Goal: Information Seeking & Learning: Learn about a topic

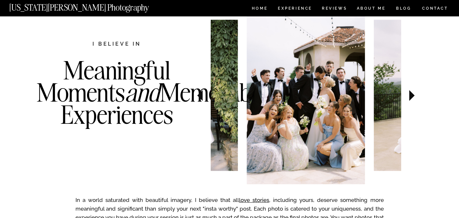
scroll to position [211, 0]
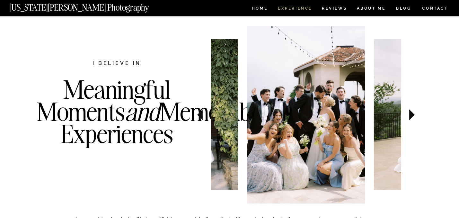
click at [303, 9] on nav "Experience" at bounding box center [295, 8] width 34 height 5
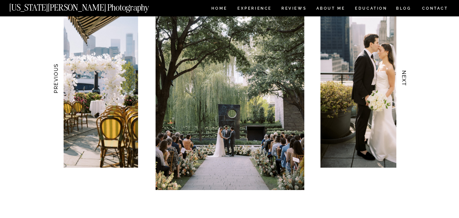
scroll to position [670, 0]
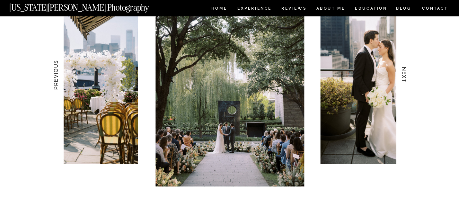
click at [404, 78] on h3 "NEXT" at bounding box center [404, 75] width 7 height 40
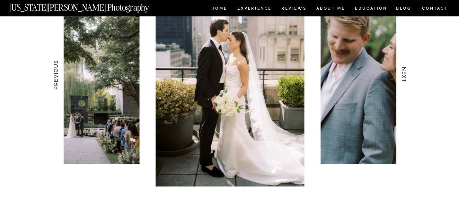
click at [404, 78] on h3 "NEXT" at bounding box center [404, 75] width 7 height 40
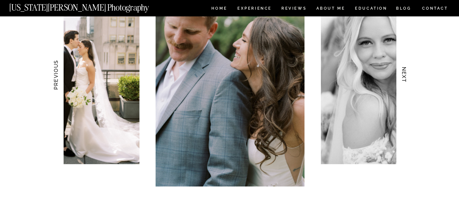
click at [404, 78] on h3 "NEXT" at bounding box center [404, 75] width 7 height 40
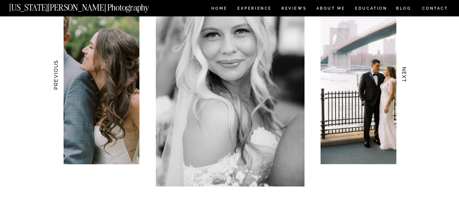
click at [404, 78] on h3 "NEXT" at bounding box center [404, 75] width 7 height 40
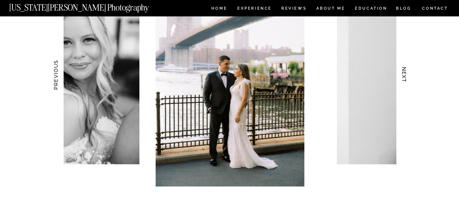
click at [405, 78] on h3 "NEXT" at bounding box center [404, 75] width 7 height 40
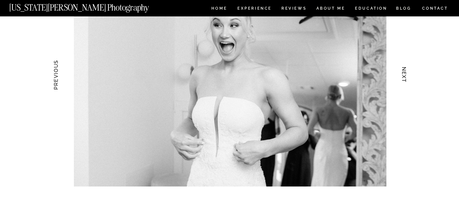
click at [405, 78] on h3 "NEXT" at bounding box center [404, 75] width 7 height 40
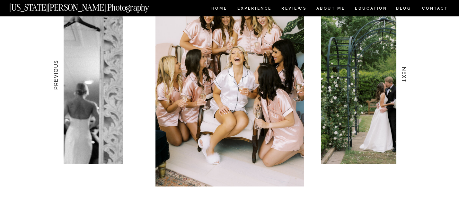
click at [405, 78] on h3 "NEXT" at bounding box center [404, 75] width 7 height 40
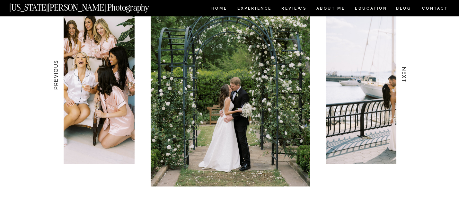
click at [405, 78] on h3 "NEXT" at bounding box center [404, 75] width 7 height 40
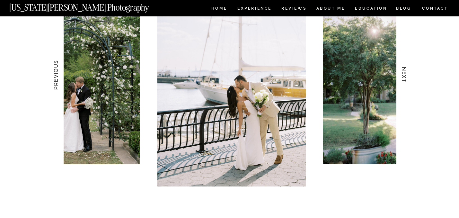
click at [405, 78] on h3 "NEXT" at bounding box center [404, 75] width 7 height 40
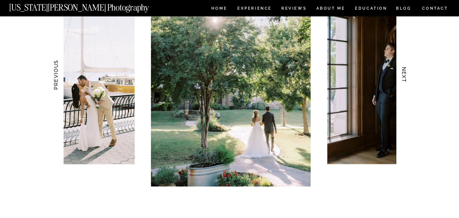
click at [405, 78] on h3 "NEXT" at bounding box center [404, 75] width 7 height 40
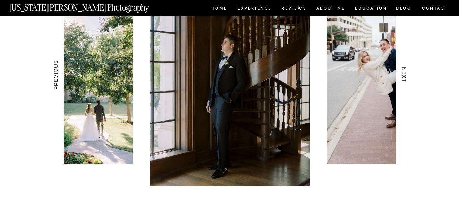
click at [405, 78] on h3 "NEXT" at bounding box center [404, 75] width 7 height 40
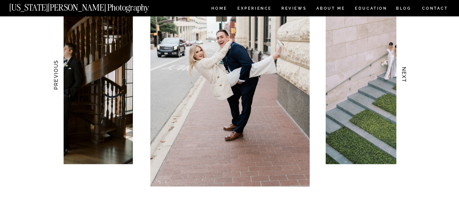
click at [405, 78] on h3 "NEXT" at bounding box center [404, 75] width 7 height 40
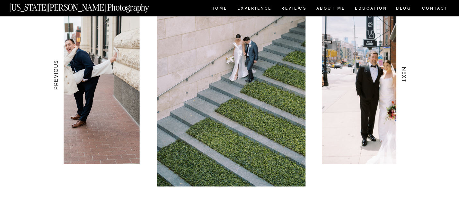
click at [405, 78] on h3 "NEXT" at bounding box center [404, 75] width 7 height 40
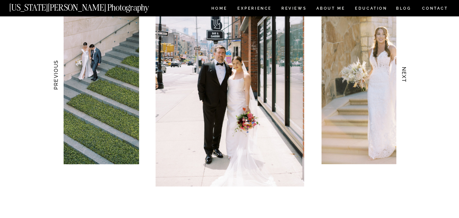
click at [406, 78] on h3 "NEXT" at bounding box center [404, 75] width 7 height 40
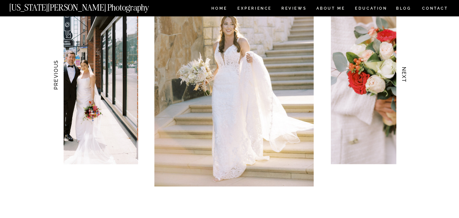
click at [406, 78] on h3 "NEXT" at bounding box center [404, 75] width 7 height 40
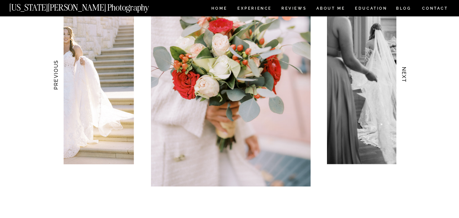
click at [406, 78] on h3 "NEXT" at bounding box center [404, 75] width 7 height 40
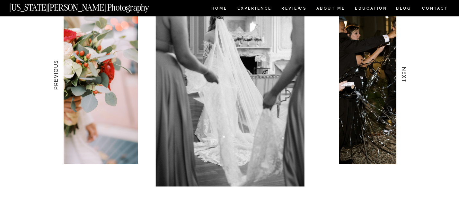
click at [406, 78] on h3 "NEXT" at bounding box center [404, 75] width 7 height 40
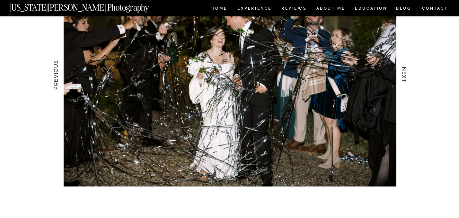
click at [406, 78] on h3 "NEXT" at bounding box center [404, 75] width 7 height 40
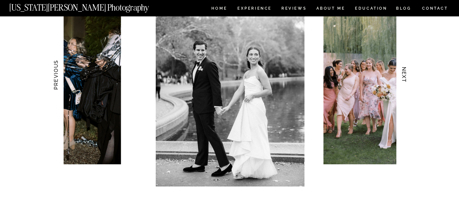
click at [406, 78] on h3 "NEXT" at bounding box center [404, 75] width 7 height 40
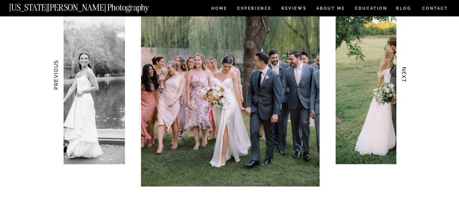
click at [407, 79] on h3 "NEXT" at bounding box center [404, 75] width 7 height 40
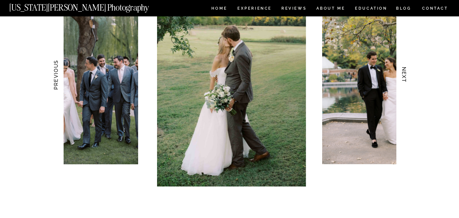
click at [407, 79] on h3 "NEXT" at bounding box center [404, 75] width 7 height 40
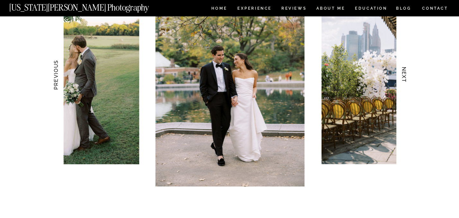
click at [407, 79] on h3 "NEXT" at bounding box center [404, 75] width 7 height 40
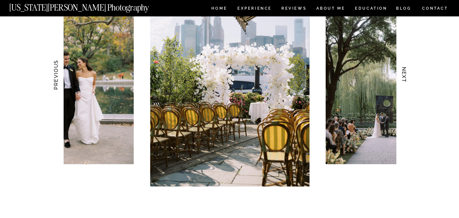
click at [404, 74] on h3 "NEXT" at bounding box center [404, 75] width 7 height 40
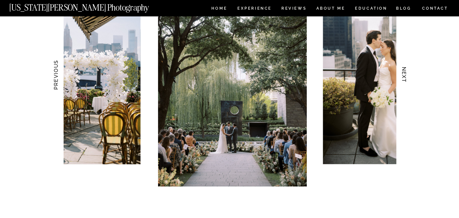
click at [404, 74] on h3 "NEXT" at bounding box center [404, 75] width 7 height 40
